Goal: Information Seeking & Learning: Find specific fact

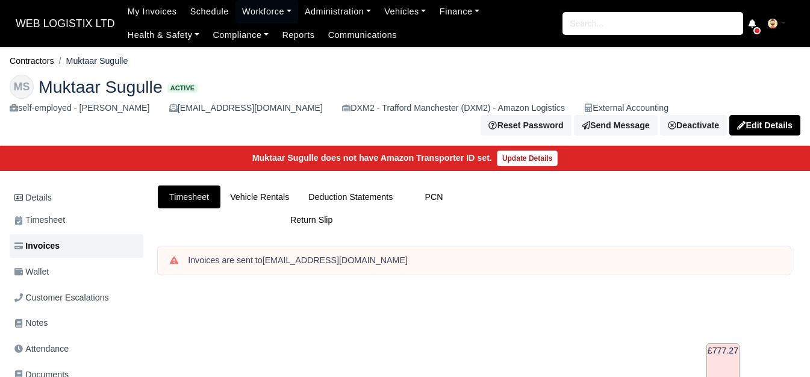
scroll to position [301, 0]
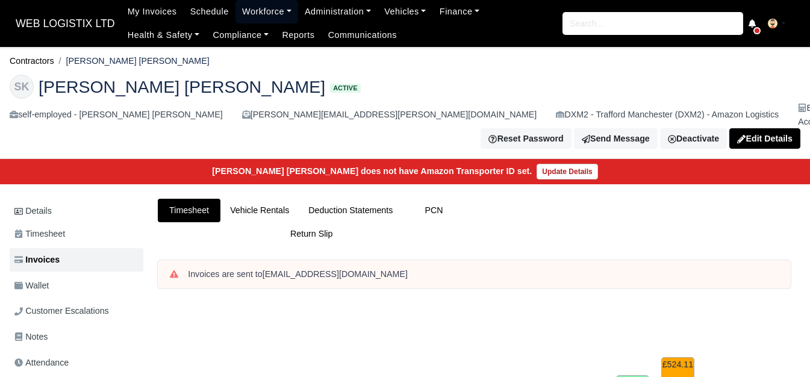
click at [255, 16] on link "Workforce" at bounding box center [267, 11] width 63 height 23
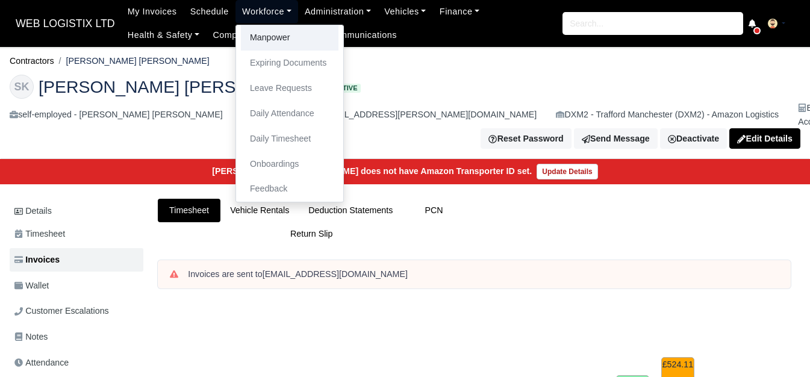
click at [255, 34] on link "Manpower" at bounding box center [290, 37] width 98 height 25
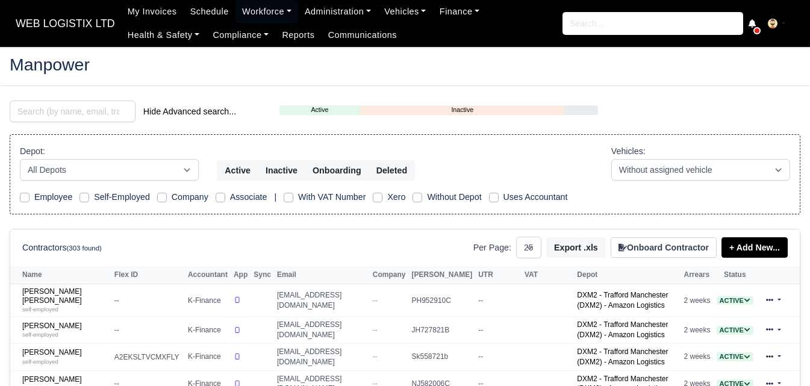
select select "25"
click at [50, 114] on input "search" at bounding box center [73, 112] width 126 height 22
click at [39, 111] on input "search" at bounding box center [73, 112] width 126 height 22
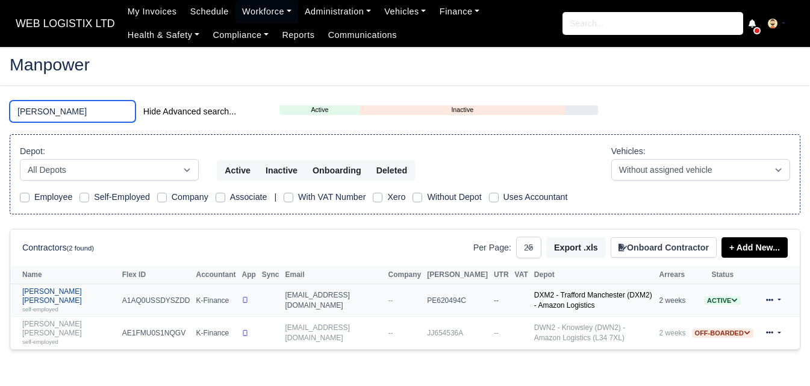
type input "syed"
click at [78, 292] on link "SYED MUHAMMAD ALI self-employed" at bounding box center [69, 300] width 94 height 26
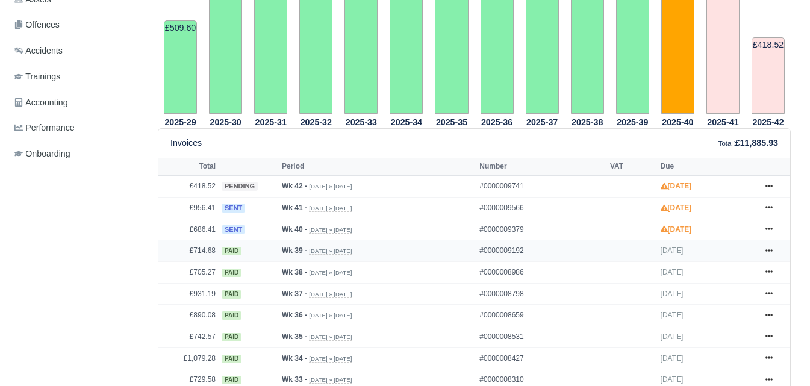
scroll to position [402, 0]
click at [767, 231] on icon at bounding box center [769, 229] width 7 height 2
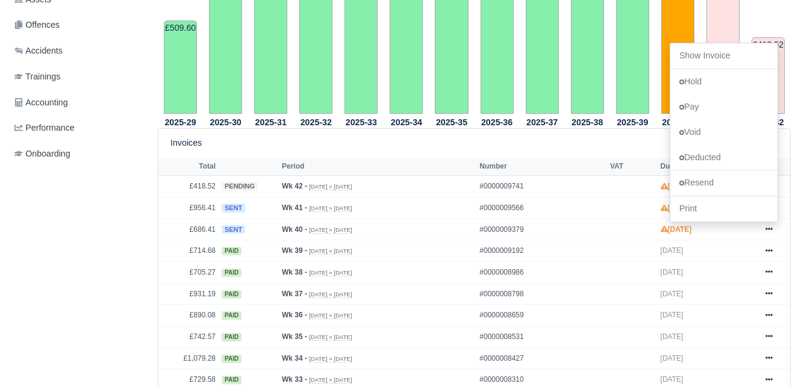
click at [75, 248] on div "Details Timesheet Invoices Wallet Customer Escalations Notes Attendance Documen…" at bounding box center [79, 374] width 139 height 1232
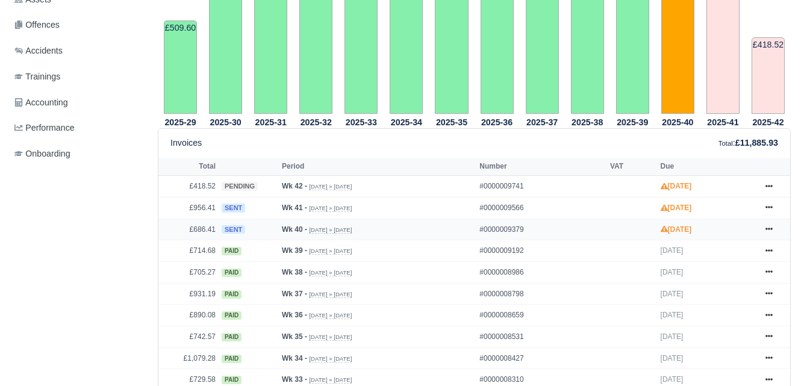
click at [203, 230] on td "£686.41" at bounding box center [188, 230] width 60 height 22
copy td "686.41"
click at [201, 210] on td "£956.41" at bounding box center [188, 208] width 60 height 22
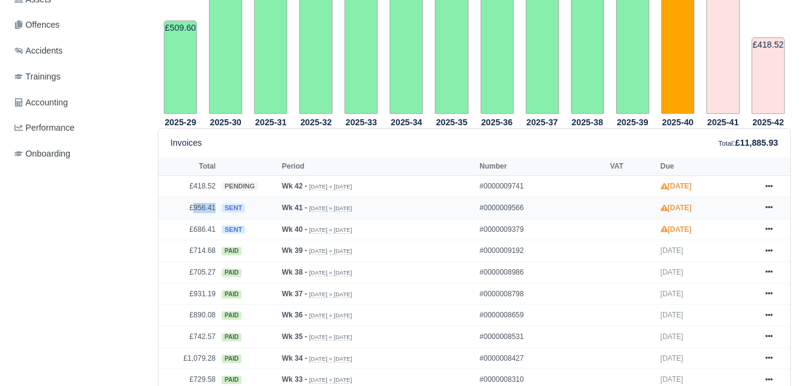
copy td "956.41"
click at [196, 187] on td "£418.52" at bounding box center [188, 187] width 60 height 22
copy td "418.52"
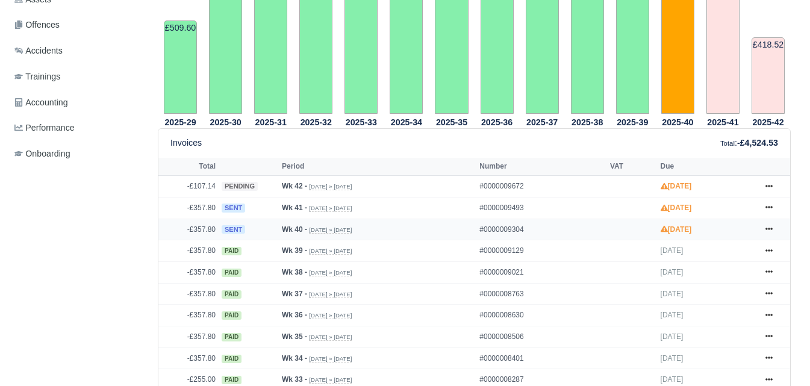
scroll to position [402, 0]
click at [772, 231] on icon at bounding box center [769, 228] width 7 height 7
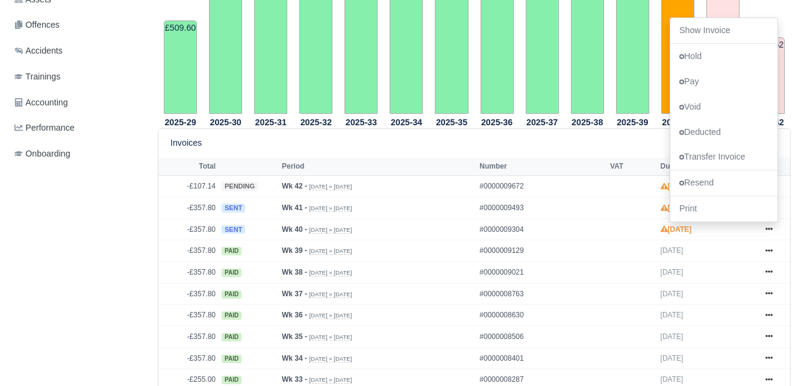
click at [72, 274] on div "Details Timesheet Invoices Wallet Customer Escalations Notes Attendance Documen…" at bounding box center [79, 374] width 139 height 1232
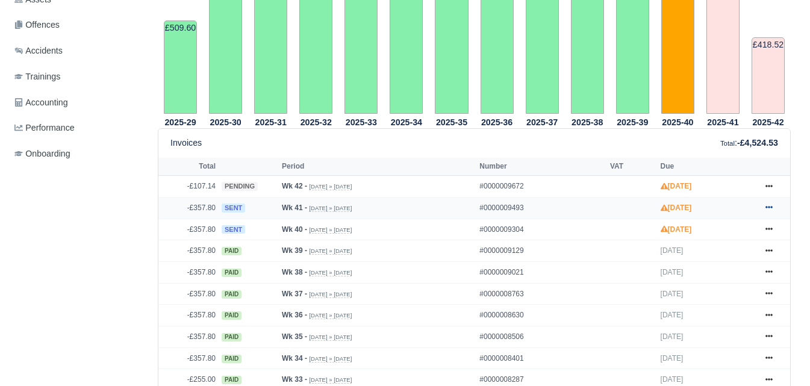
click at [768, 209] on icon at bounding box center [769, 207] width 7 height 7
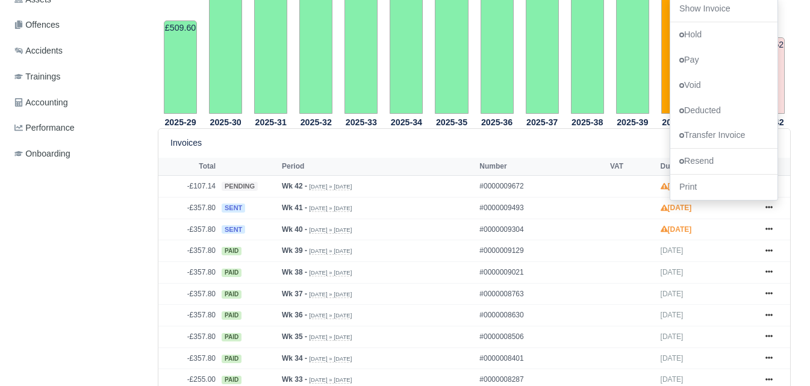
click at [61, 234] on div "Details Timesheet Invoices Wallet Customer Escalations Notes Attendance Documen…" at bounding box center [79, 374] width 139 height 1232
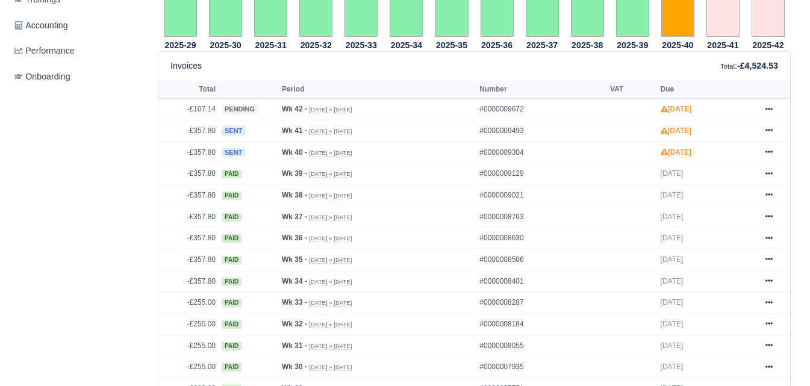
scroll to position [502, 0]
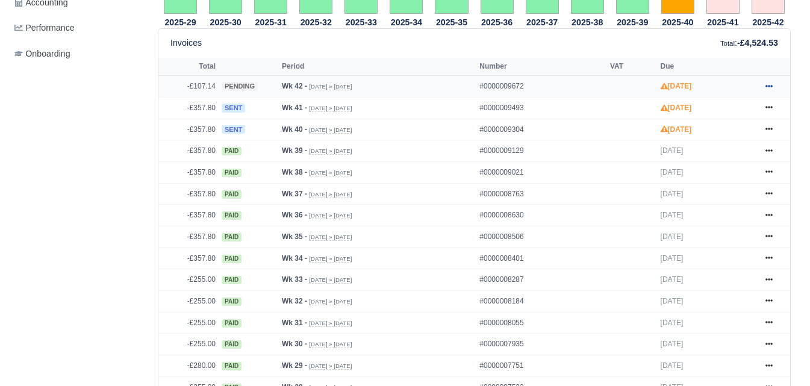
click at [775, 88] on link at bounding box center [769, 86] width 18 height 15
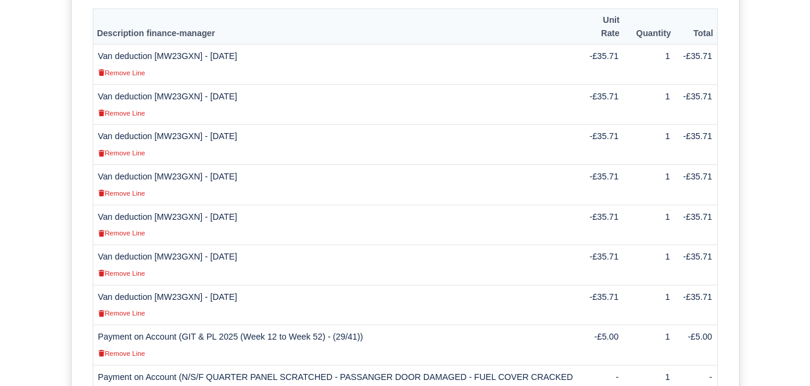
scroll to position [502, 0]
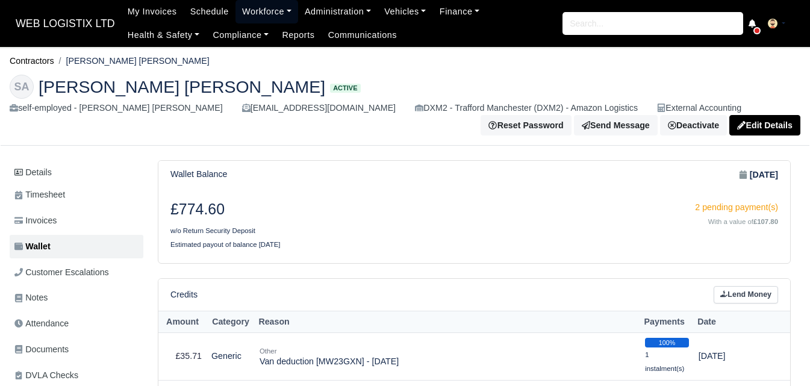
click at [250, 13] on link "Workforce" at bounding box center [267, 11] width 63 height 23
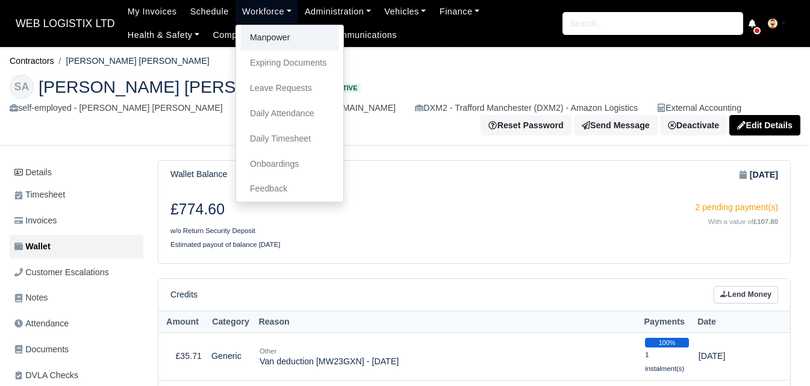
click at [251, 44] on link "Manpower" at bounding box center [290, 37] width 98 height 25
